Goal: Information Seeking & Learning: Find specific page/section

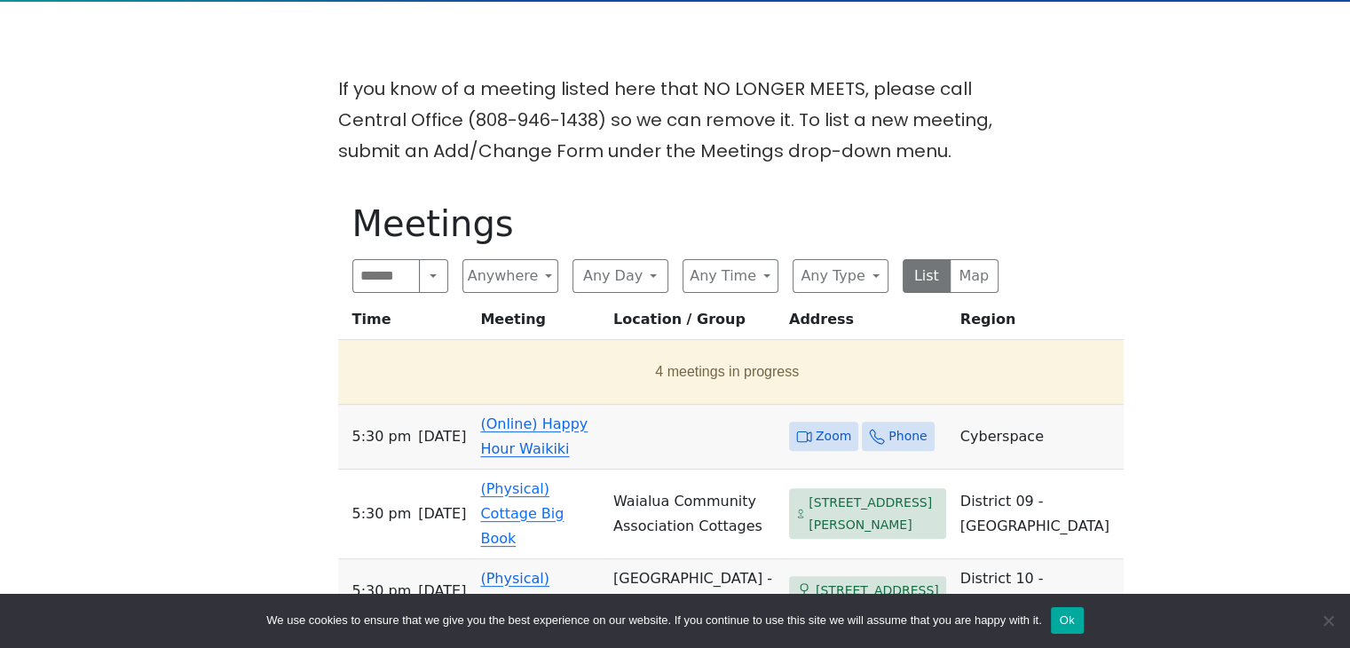
scroll to position [444, 0]
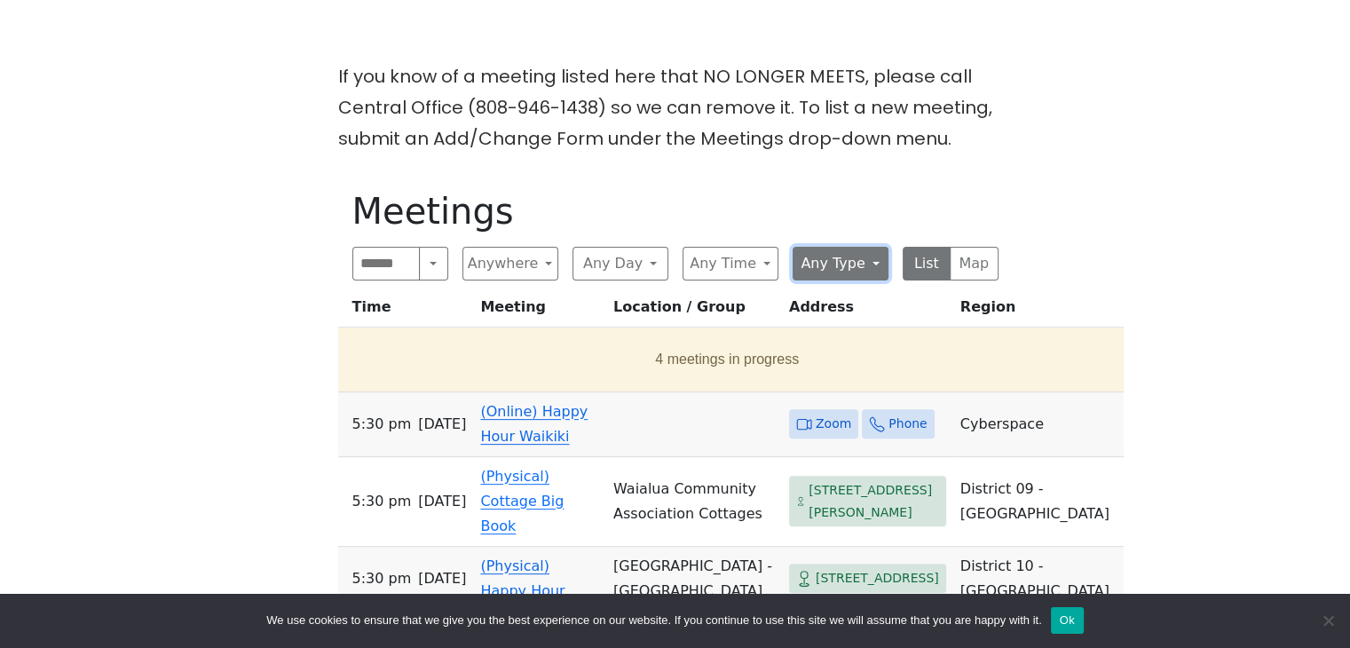
click at [877, 271] on button "Any Type" at bounding box center [841, 264] width 96 height 34
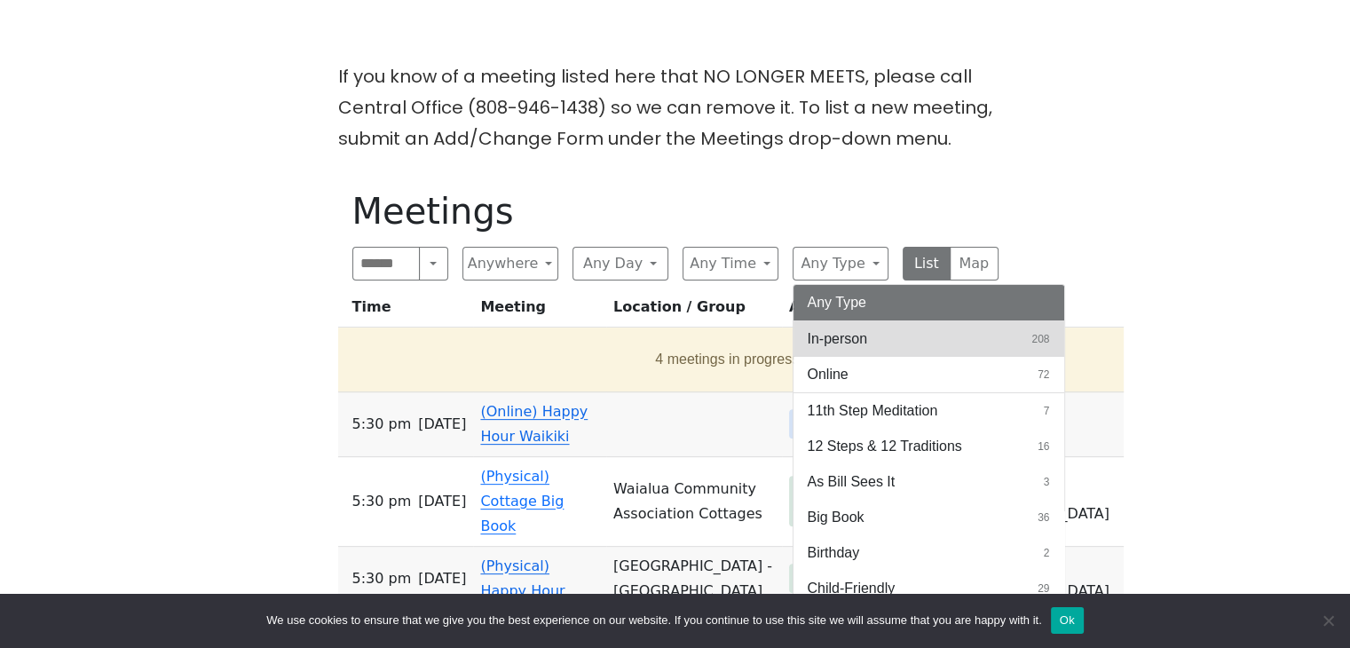
click at [853, 333] on span "In-person" at bounding box center [838, 338] width 60 height 21
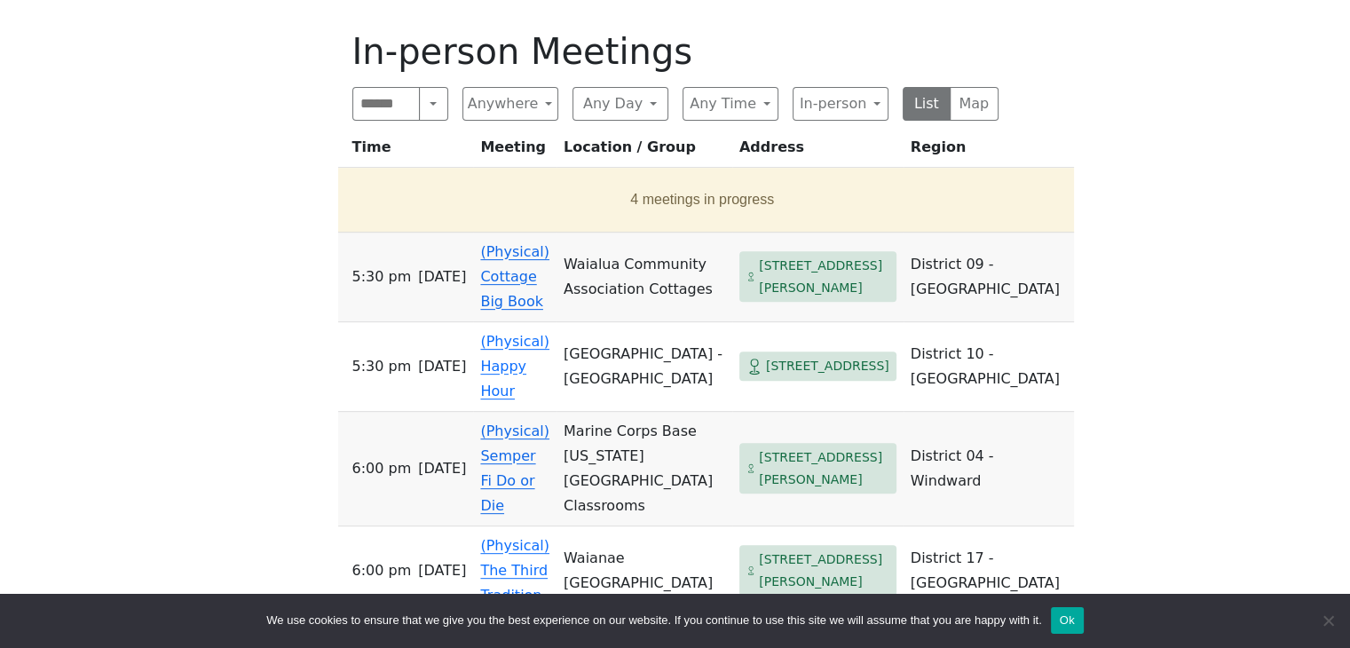
scroll to position [621, 0]
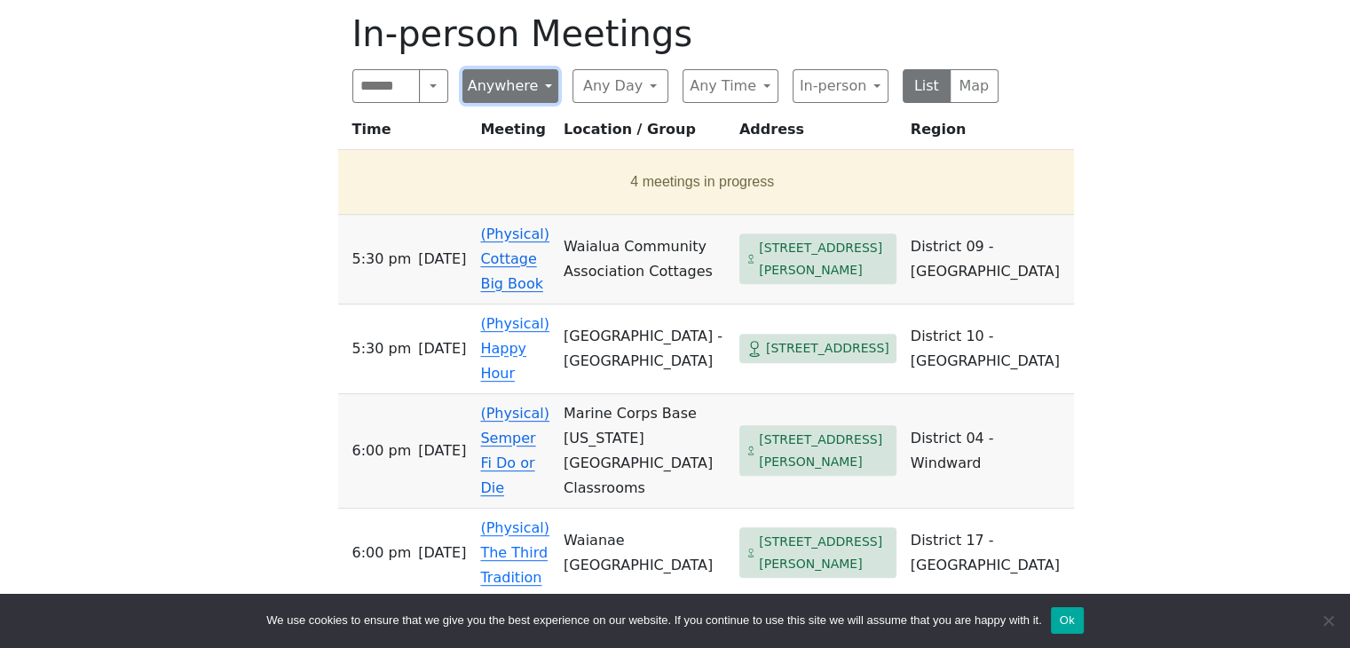
click at [506, 83] on button "Anywhere" at bounding box center [510, 86] width 96 height 34
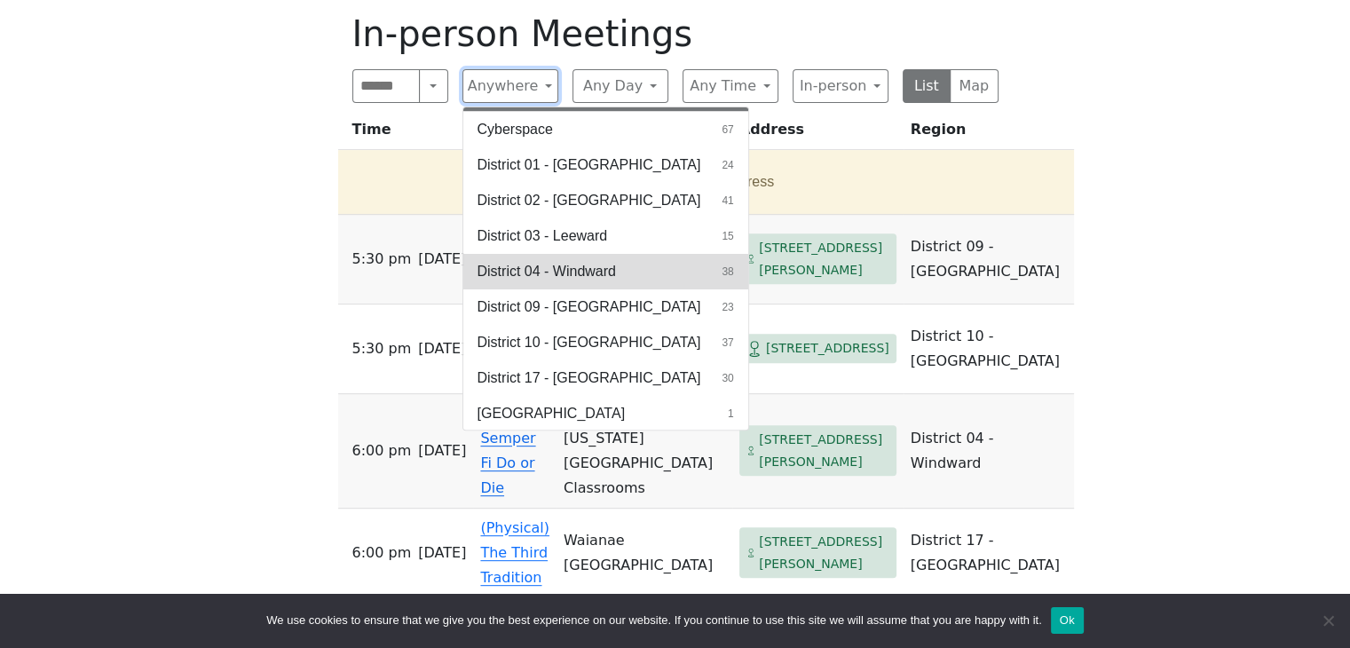
scroll to position [33, 0]
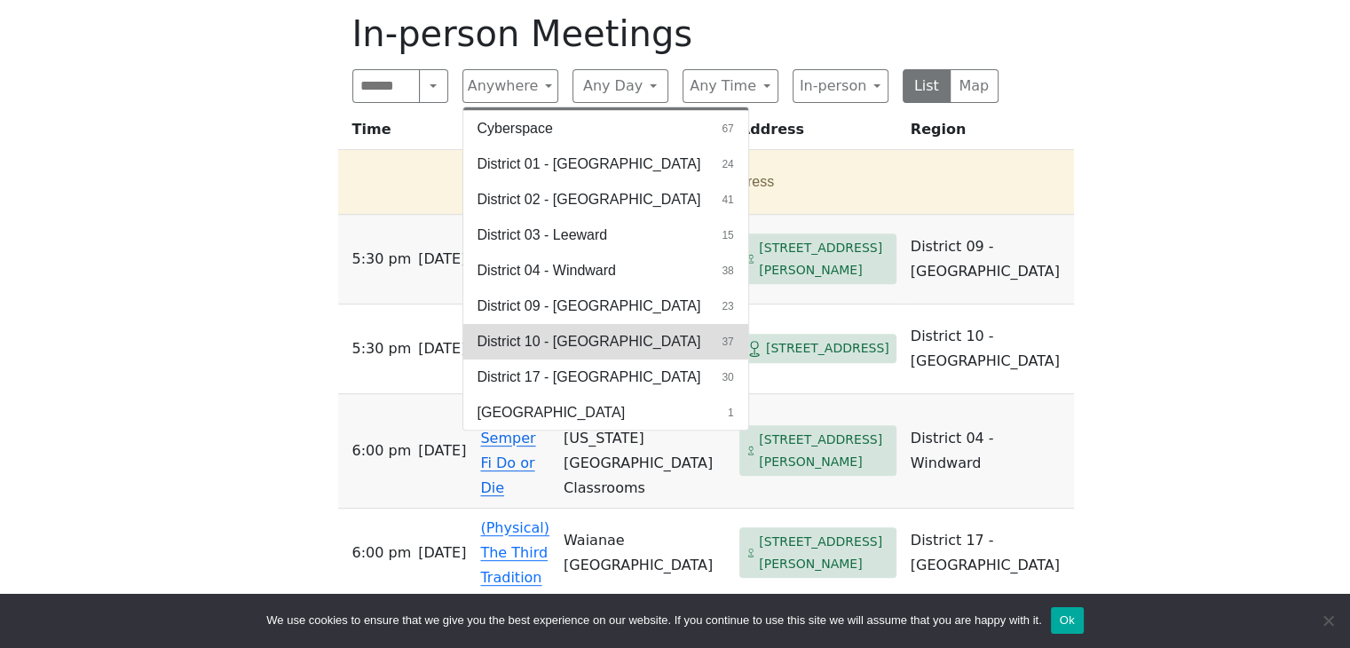
click at [575, 338] on span "District 10 - [GEOGRAPHIC_DATA]" at bounding box center [590, 341] width 224 height 21
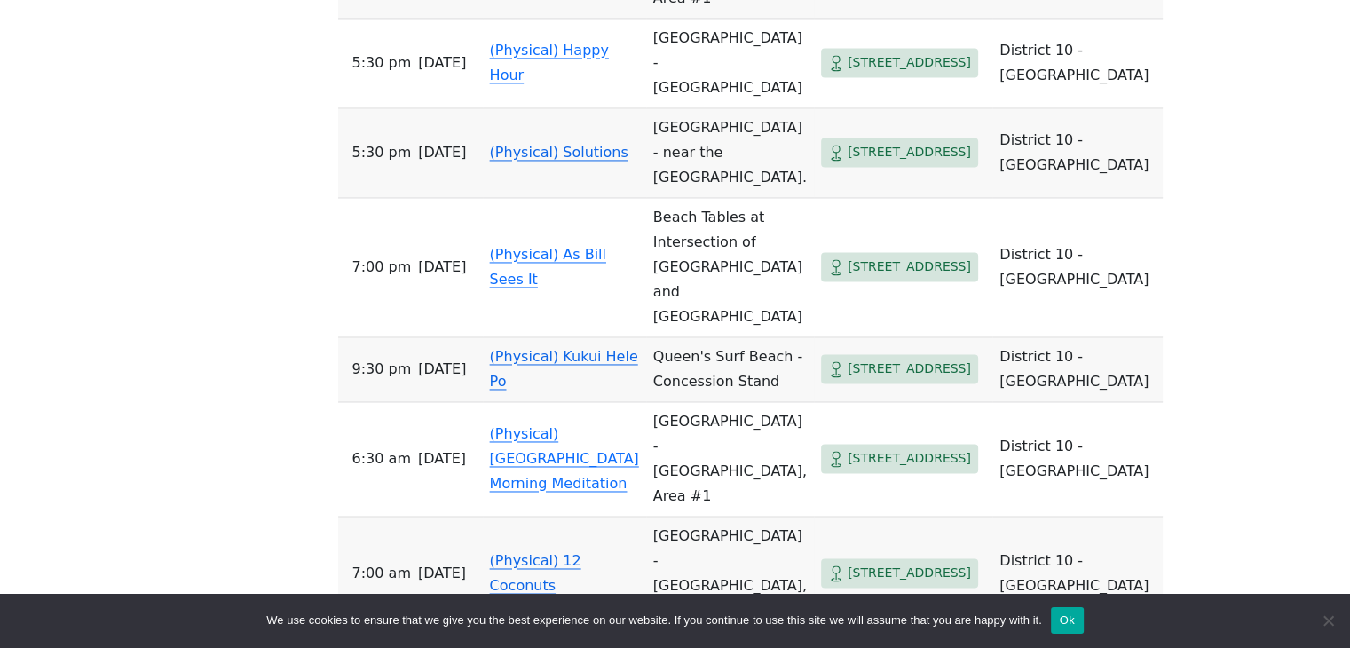
scroll to position [2752, 0]
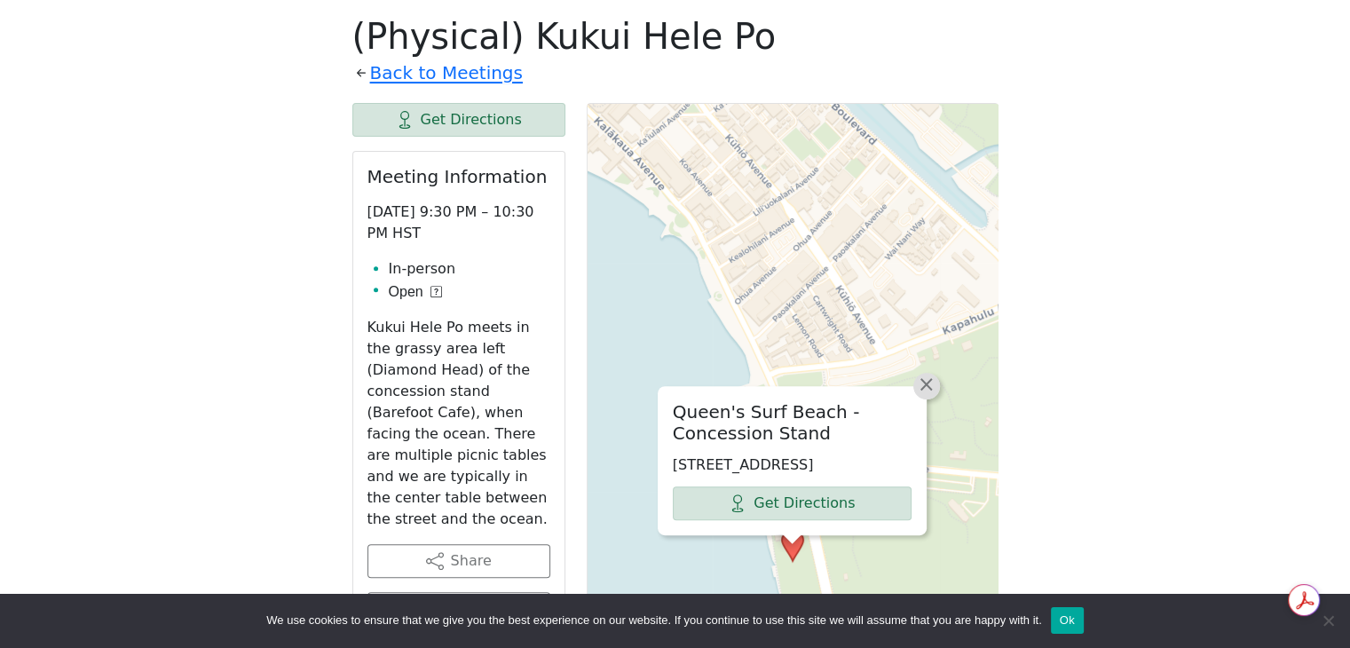
click at [930, 374] on span "×" at bounding box center [927, 384] width 18 height 21
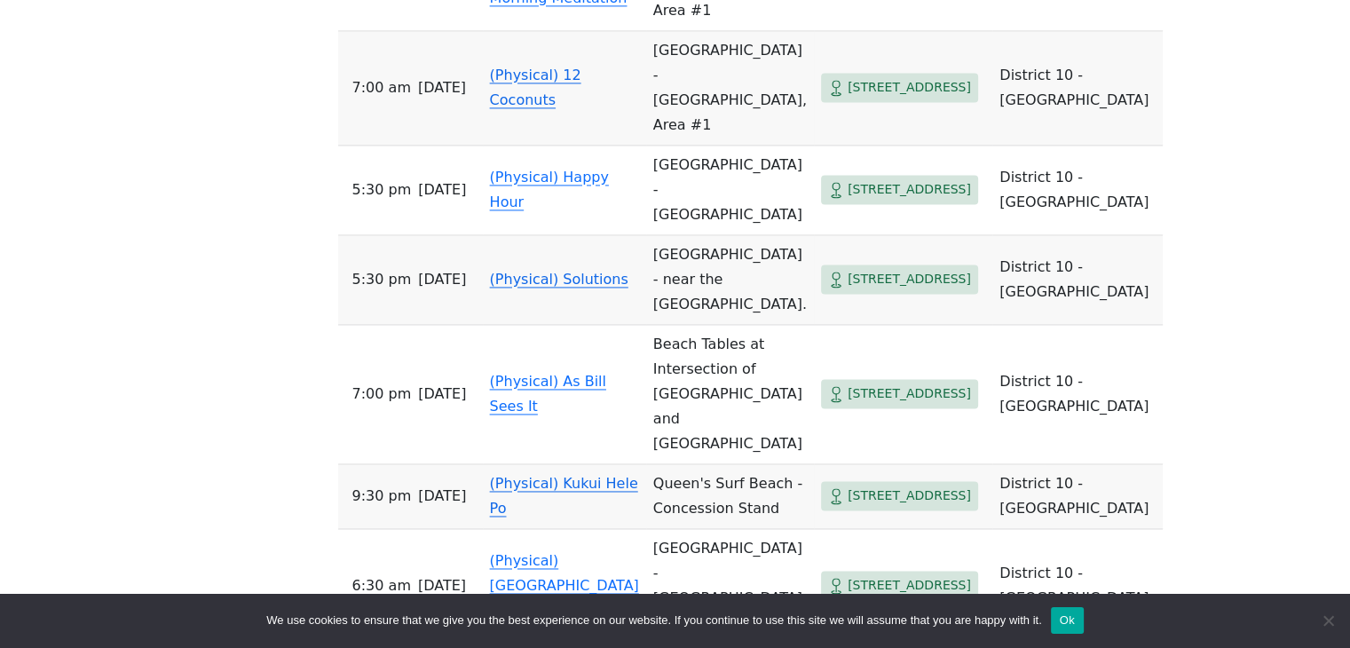
scroll to position [2621, 0]
